Goal: Task Accomplishment & Management: Use online tool/utility

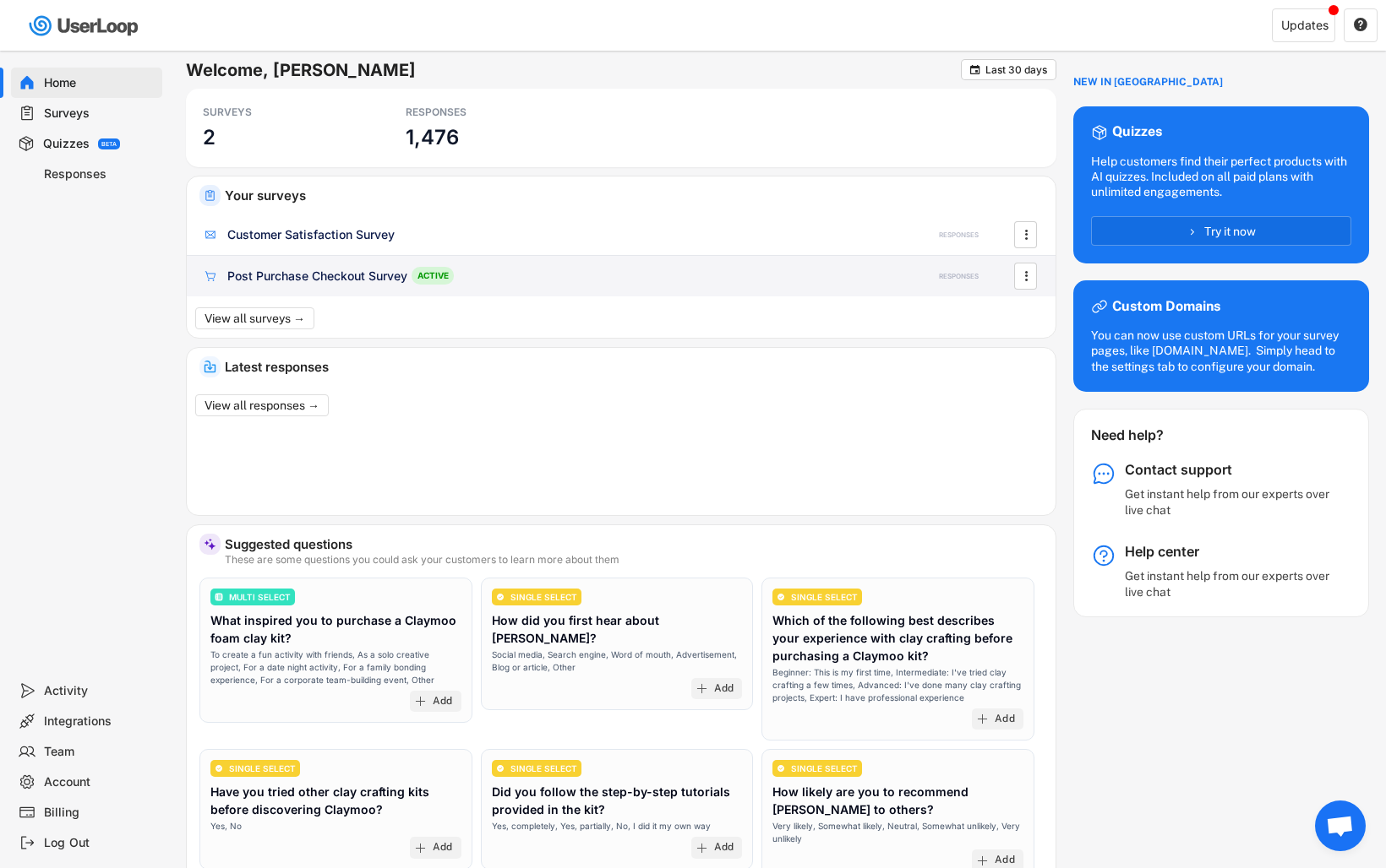
click at [227, 278] on div "Post Purchase Checkout Survey" at bounding box center [317, 276] width 180 height 17
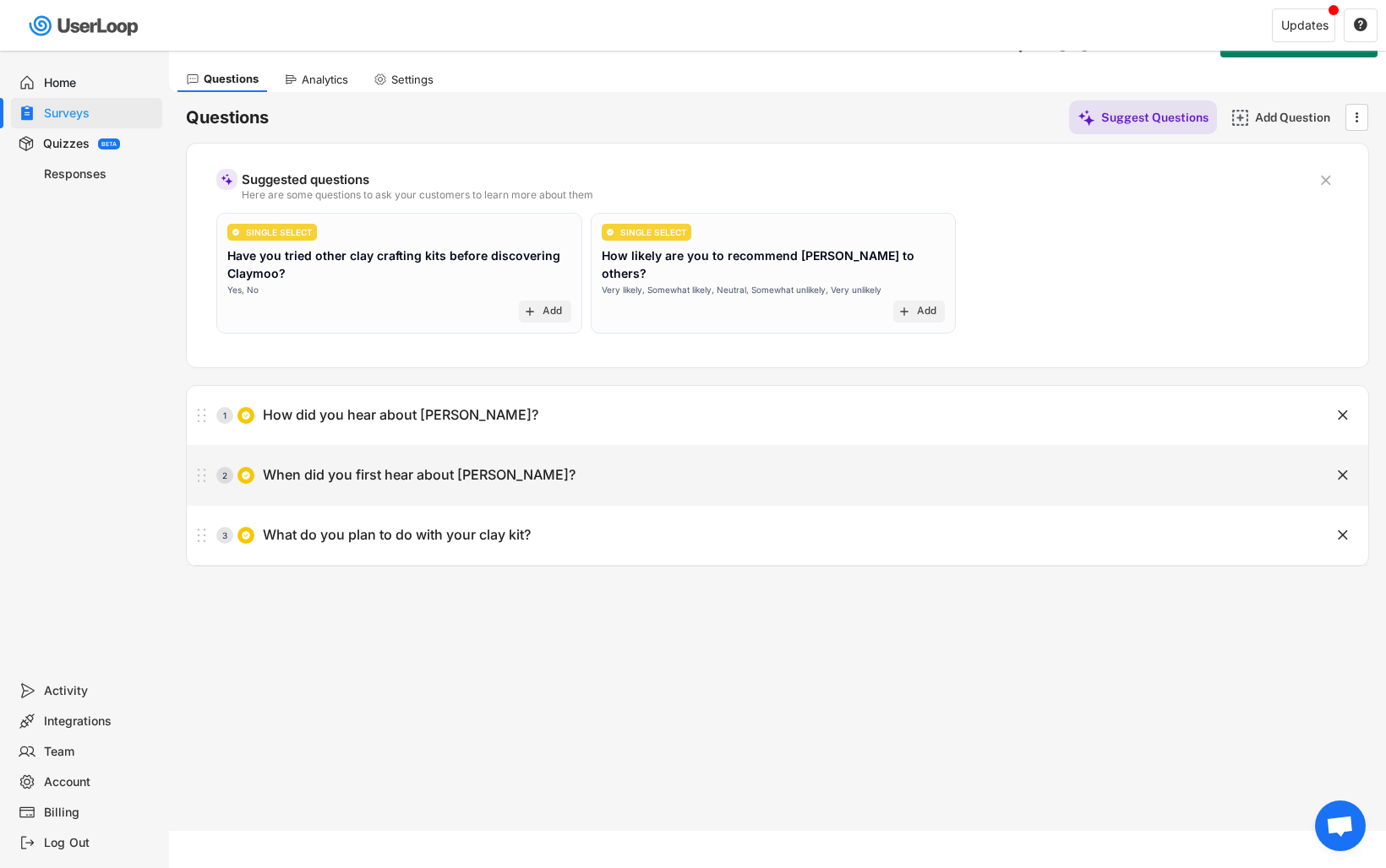
scroll to position [41, 0]
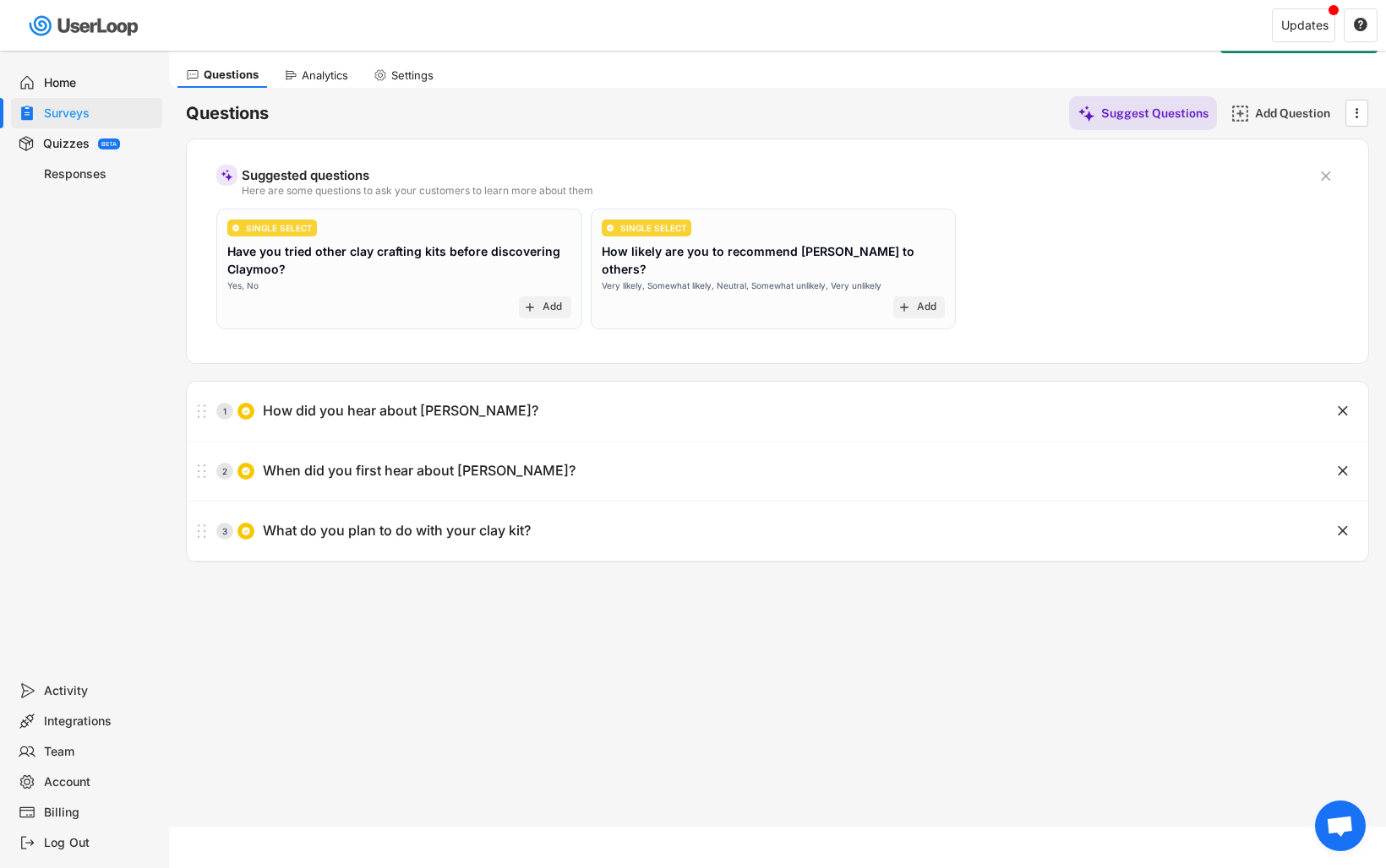
click at [313, 52] on div "Surveys Post Purchase Checkout Survey Languages Preview Add to Shopify Checkout" at bounding box center [778, 36] width 1217 height 44
click at [313, 63] on div "Analytics" at bounding box center [316, 75] width 81 height 26
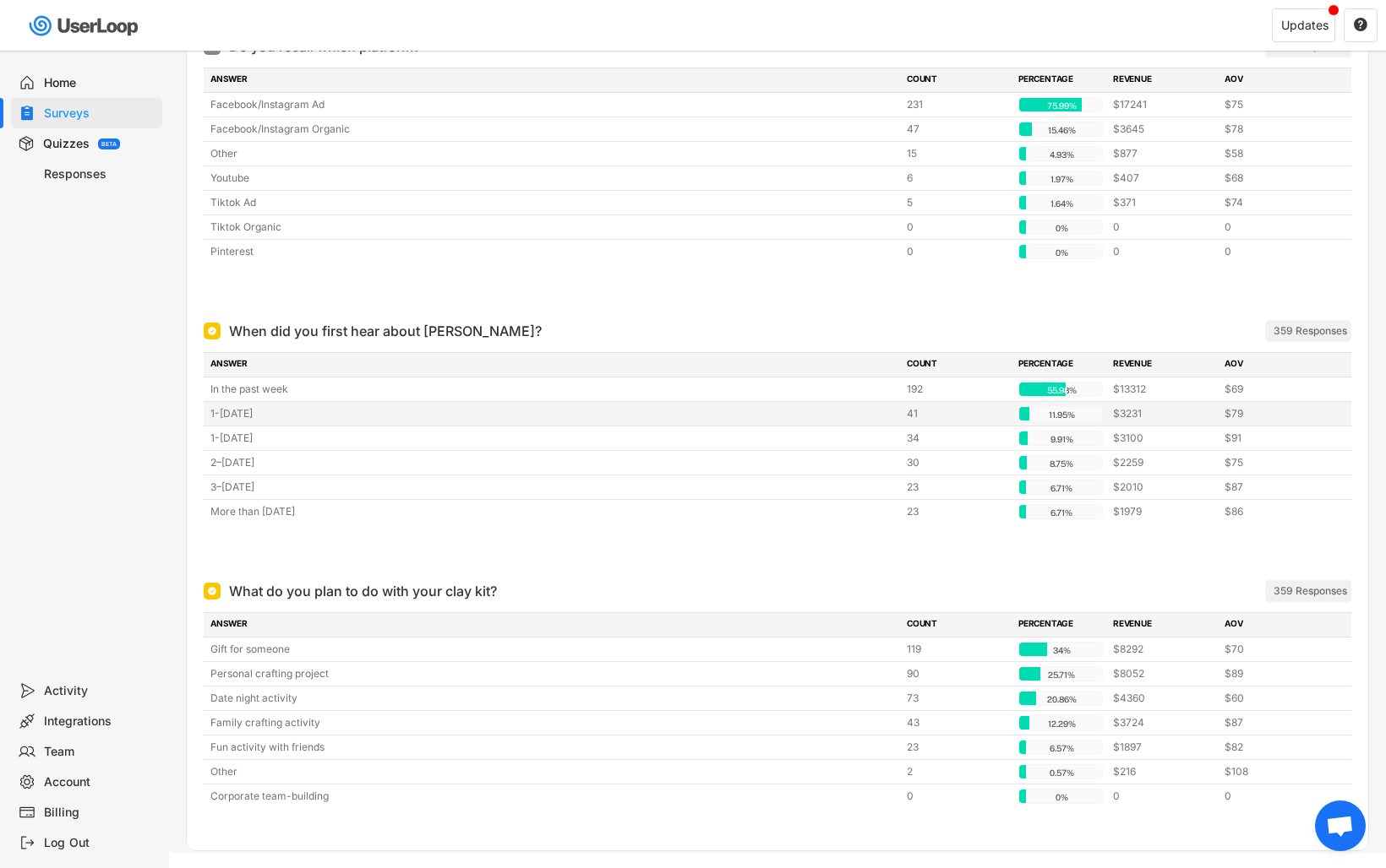
scroll to position [806, 0]
